Goal: Information Seeking & Learning: Learn about a topic

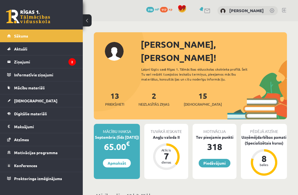
scroll to position [533, 0]
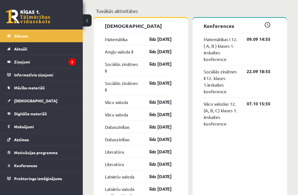
click at [41, 64] on legend "Ziņojumi 2" at bounding box center [45, 61] width 62 height 13
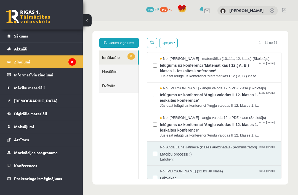
scroll to position [130, 0]
click at [221, 120] on span "Ielūgums uz konferenci 'Angļu valodas II 12. klases 1. ieskaites konference'" at bounding box center [218, 126] width 116 height 12
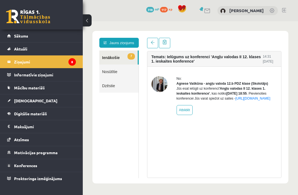
scroll to position [0, 0]
click at [148, 48] on link at bounding box center [152, 43] width 11 height 10
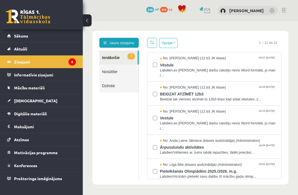
click at [237, 67] on span "Vēstule" at bounding box center [218, 64] width 116 height 7
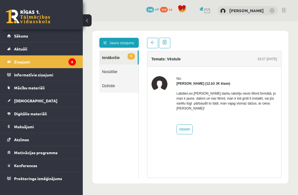
click at [153, 39] on link at bounding box center [152, 43] width 11 height 10
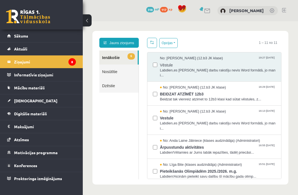
click at [258, 65] on span "Vēstule" at bounding box center [218, 64] width 116 height 7
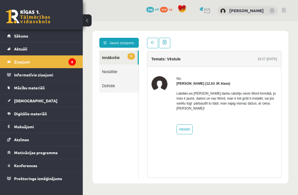
click at [149, 44] on link at bounding box center [152, 43] width 11 height 10
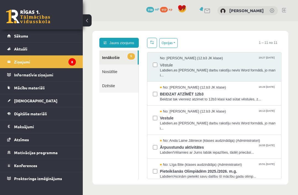
click at [167, 97] on span "Beidzat tak vienreiz atzimet to 12b3 klasi kad sūtat vēstules, z..." at bounding box center [218, 99] width 116 height 5
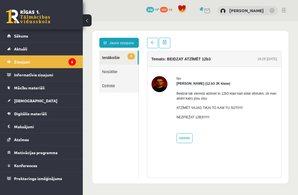
click at [152, 44] on span at bounding box center [153, 43] width 4 height 4
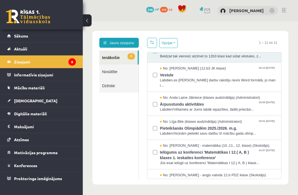
scroll to position [43, 0]
click at [272, 124] on span "Pieteikšanās Olimpiādēm 2025./2026. m.g." at bounding box center [218, 127] width 116 height 7
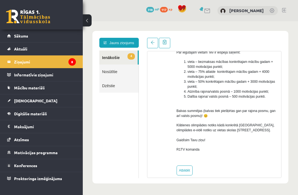
scroll to position [113, 0]
click at [153, 45] on link at bounding box center [152, 43] width 11 height 10
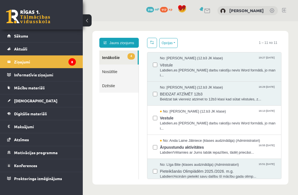
scroll to position [0, 0]
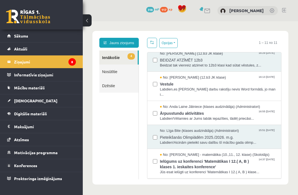
click at [23, 42] on link "Aktuāli" at bounding box center [41, 48] width 69 height 13
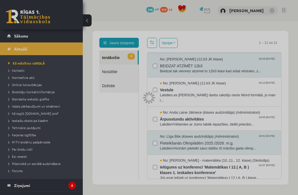
scroll to position [25, 0]
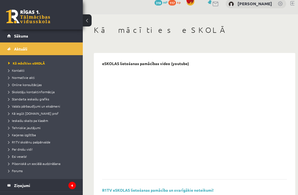
click at [17, 36] on span "Sākums" at bounding box center [21, 35] width 14 height 5
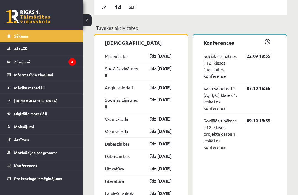
scroll to position [516, 0]
click at [116, 53] on link "Matemātika" at bounding box center [116, 56] width 23 height 7
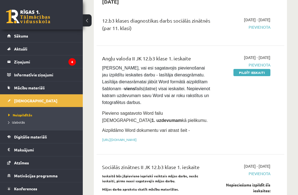
scroll to position [398, 0]
click at [136, 138] on link "https://drive.google.com/drive/folders/1IHE_ip15KOAbO2Se1NDGwZ2e__vlzPUf?usp=sh…" at bounding box center [119, 140] width 34 height 4
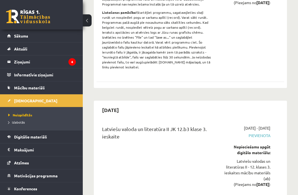
scroll to position [3580, 0]
